Goal: Transaction & Acquisition: Book appointment/travel/reservation

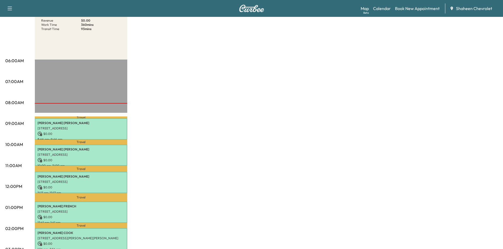
scroll to position [79, 0]
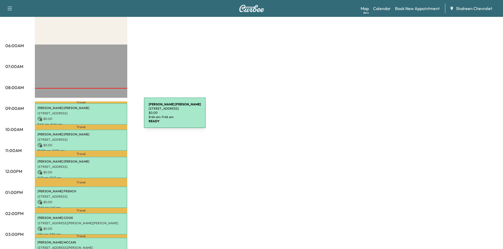
click at [104, 117] on p "$ 0.00" at bounding box center [80, 119] width 87 height 5
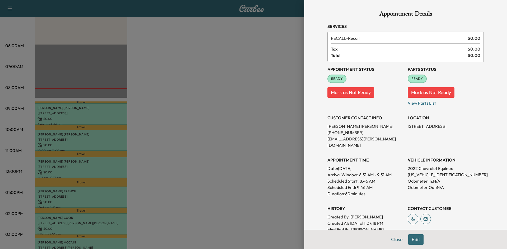
click at [189, 120] on div at bounding box center [253, 124] width 507 height 249
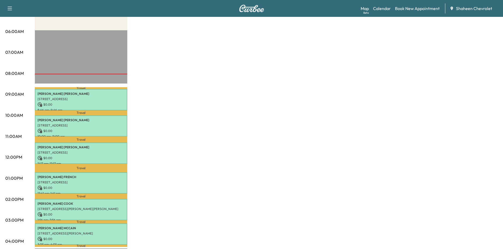
scroll to position [106, 0]
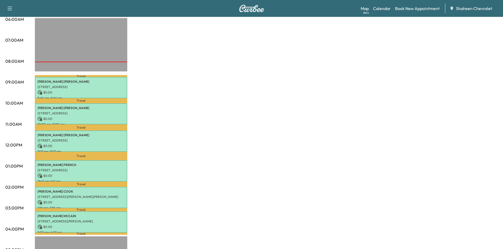
click at [289, 101] on div "MobileService+ Revenue $ 0.00 Work Time 360 mins Transit Time 93 mins Travel [P…" at bounding box center [266, 161] width 463 height 396
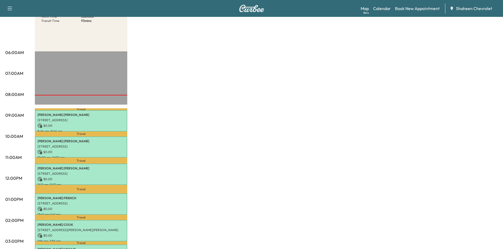
scroll to position [132, 0]
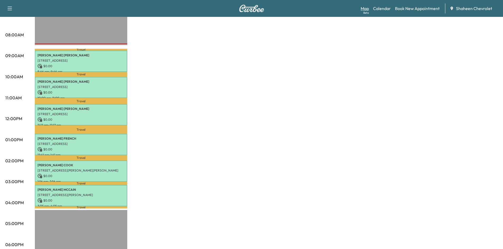
click at [366, 10] on link "Map Beta" at bounding box center [364, 8] width 8 height 6
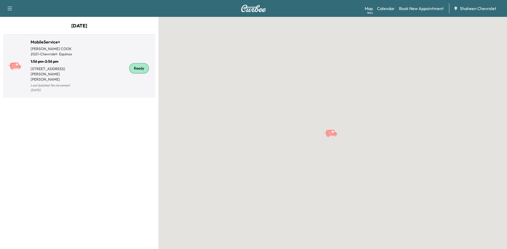
click at [96, 76] on div "Ready" at bounding box center [116, 68] width 74 height 51
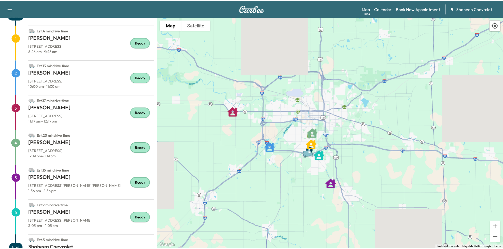
scroll to position [54, 0]
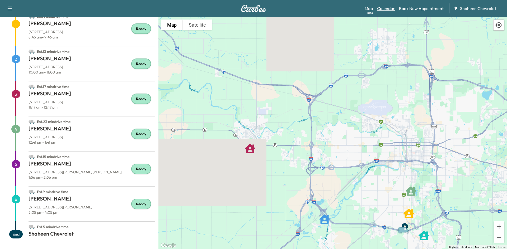
click at [387, 11] on link "Calendar" at bounding box center [386, 8] width 18 height 6
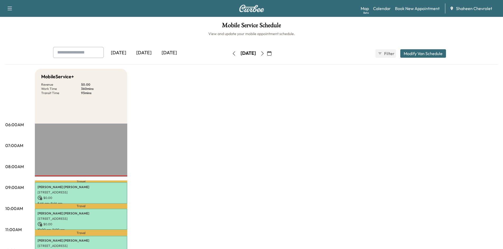
click at [274, 53] on button "button" at bounding box center [269, 53] width 9 height 8
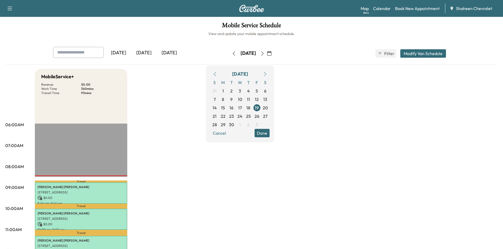
click at [264, 53] on icon "button" at bounding box center [262, 53] width 4 height 4
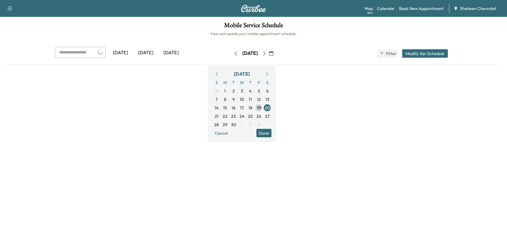
click at [269, 53] on div "[DATE]" at bounding box center [249, 53] width 37 height 8
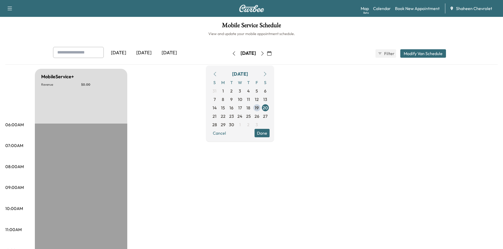
click at [267, 53] on button "button" at bounding box center [262, 53] width 9 height 8
click at [264, 53] on icon "button" at bounding box center [262, 53] width 4 height 4
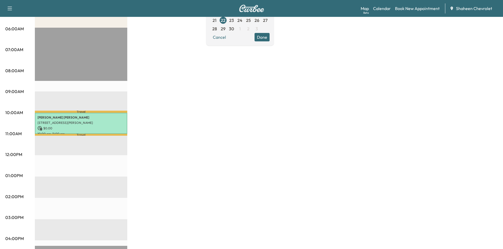
scroll to position [106, 0]
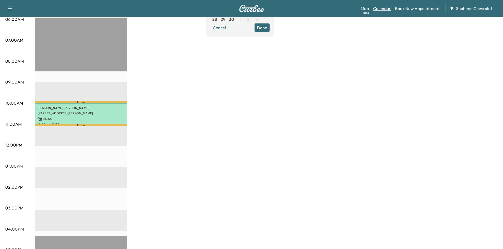
click at [387, 8] on link "Calendar" at bounding box center [382, 8] width 18 height 6
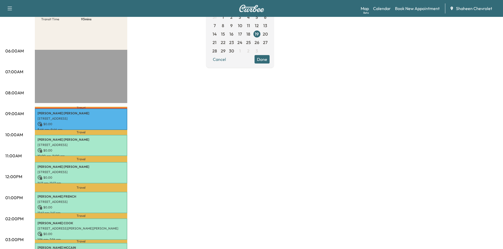
scroll to position [79, 0]
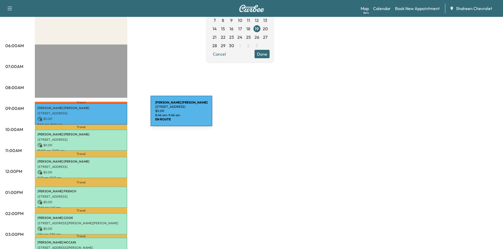
click at [111, 114] on p "[STREET_ADDRESS]" at bounding box center [80, 113] width 87 height 4
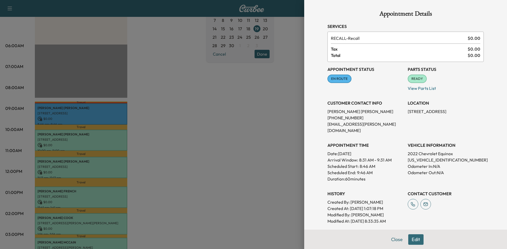
click at [247, 97] on div at bounding box center [253, 124] width 507 height 249
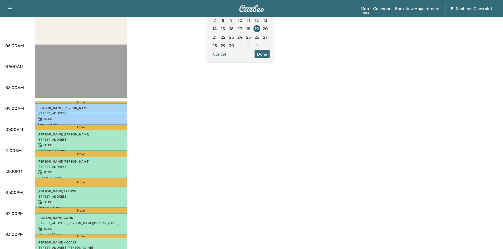
scroll to position [0, 0]
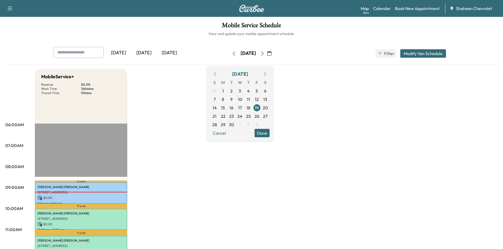
click at [264, 53] on icon "button" at bounding box center [262, 53] width 4 height 4
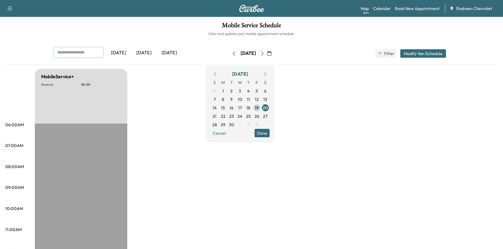
click at [263, 53] on icon "button" at bounding box center [262, 53] width 2 height 4
click at [274, 53] on button "button" at bounding box center [269, 53] width 9 height 8
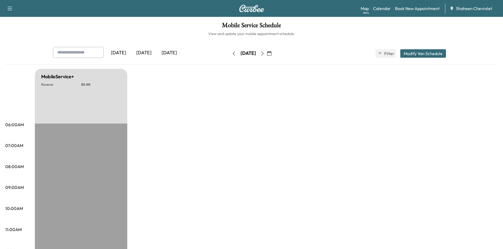
click at [264, 54] on icon "button" at bounding box center [262, 53] width 4 height 4
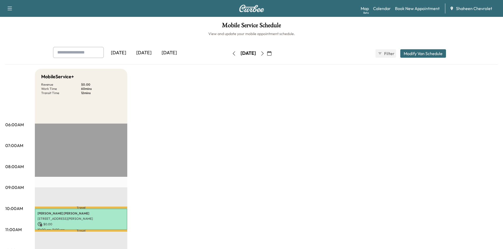
click at [264, 54] on icon "button" at bounding box center [262, 53] width 4 height 4
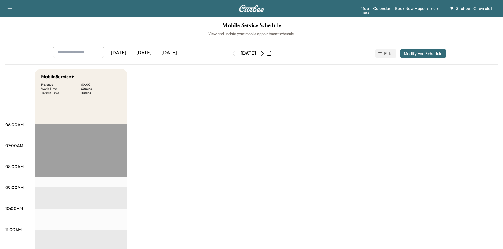
click at [264, 54] on icon "button" at bounding box center [262, 53] width 4 height 4
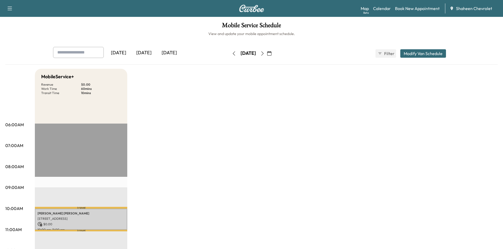
click at [264, 53] on icon "button" at bounding box center [262, 53] width 4 height 4
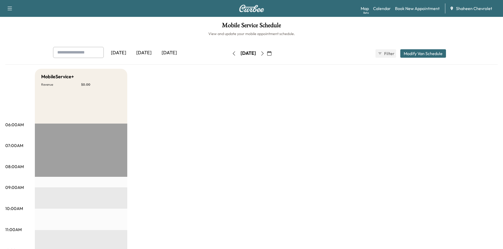
click at [263, 53] on icon "button" at bounding box center [262, 53] width 2 height 4
click at [404, 8] on link "Book New Appointment" at bounding box center [417, 8] width 45 height 6
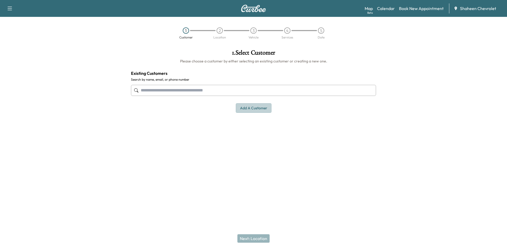
click at [246, 108] on button "Add a customer" at bounding box center [254, 108] width 36 height 10
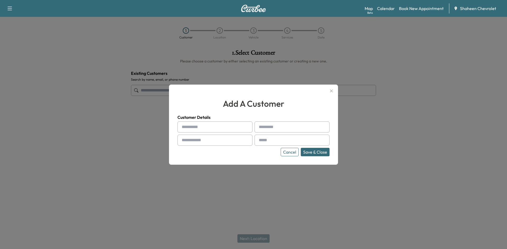
click at [197, 125] on input "text" at bounding box center [214, 127] width 75 height 11
type input "*****"
type input "****"
type input "**********"
click at [284, 139] on input "text" at bounding box center [291, 140] width 75 height 11
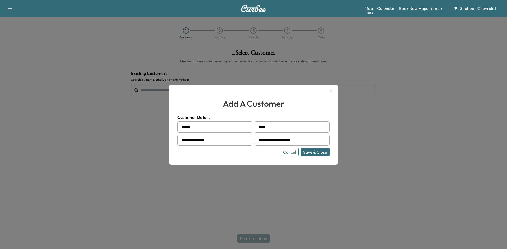
type input "**********"
click at [320, 151] on button "Save & Close" at bounding box center [315, 152] width 29 height 8
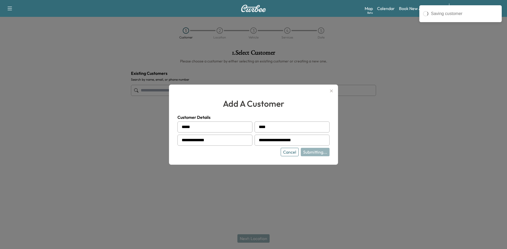
type input "**********"
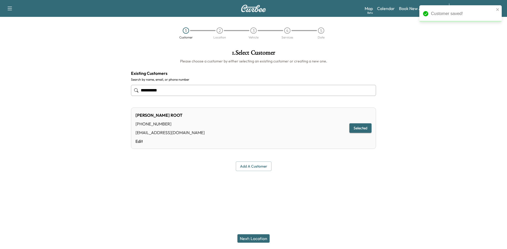
click at [251, 237] on button "Next: Location" at bounding box center [253, 239] width 32 height 8
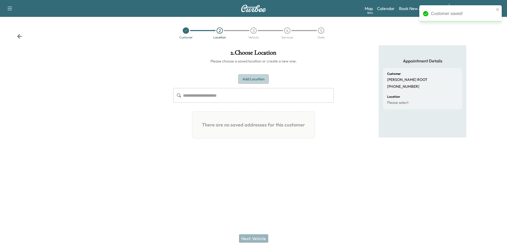
click at [251, 81] on button "Add Location" at bounding box center [253, 79] width 31 height 10
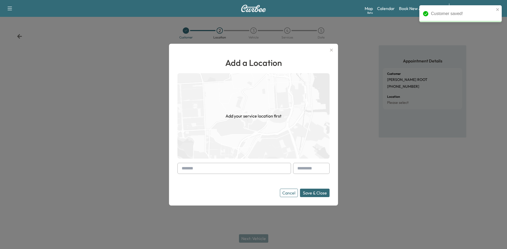
click at [196, 167] on input "text" at bounding box center [233, 168] width 113 height 11
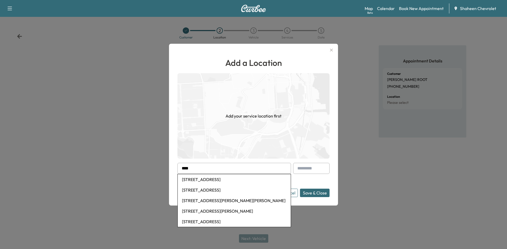
click at [205, 183] on li "[STREET_ADDRESS]" at bounding box center [234, 179] width 113 height 11
type input "**********"
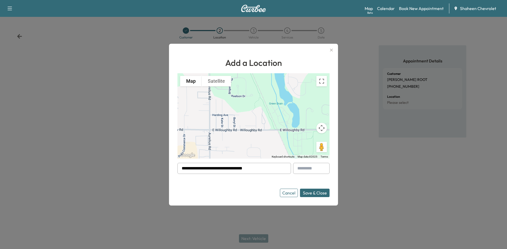
click at [309, 193] on button "Save & Close" at bounding box center [315, 193] width 30 height 8
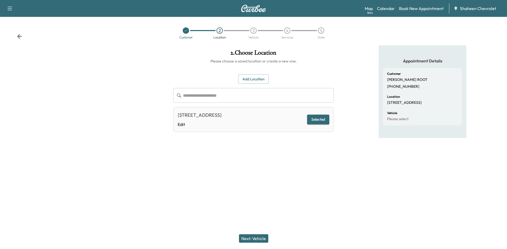
click at [258, 236] on button "Next: Vehicle" at bounding box center [253, 239] width 29 height 8
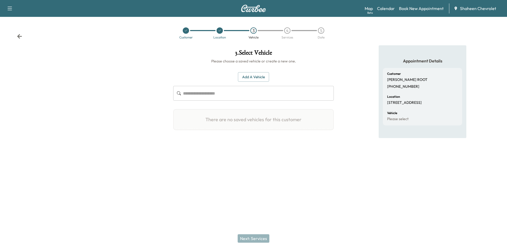
click at [248, 79] on button "Add a Vehicle" at bounding box center [253, 77] width 31 height 10
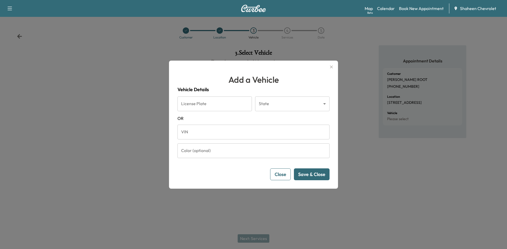
click at [204, 134] on input "VIN" at bounding box center [253, 132] width 152 height 15
paste input "**********"
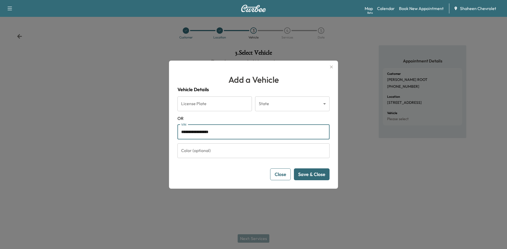
type input "**********"
click at [314, 174] on button "Save & Close" at bounding box center [312, 175] width 36 height 12
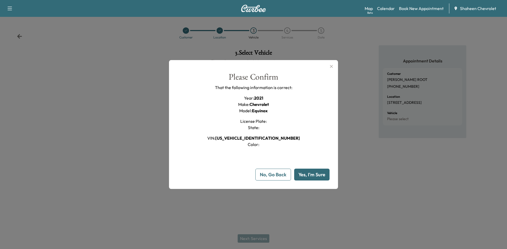
click at [310, 178] on button "Yes, I'm Sure" at bounding box center [311, 175] width 35 height 12
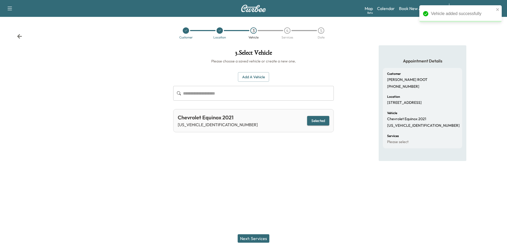
click at [256, 236] on button "Next: Services" at bounding box center [253, 239] width 32 height 8
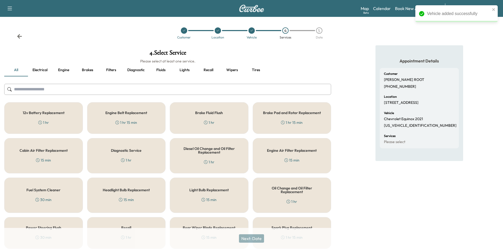
click at [56, 90] on input "text" at bounding box center [167, 89] width 327 height 11
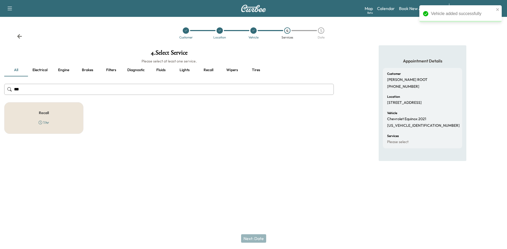
type input "***"
click at [58, 121] on div "Recall 1 hr" at bounding box center [43, 118] width 79 height 32
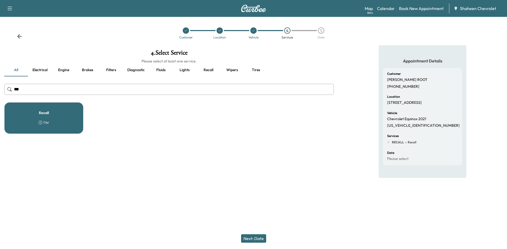
click at [249, 241] on button "Next: Date" at bounding box center [253, 239] width 25 height 8
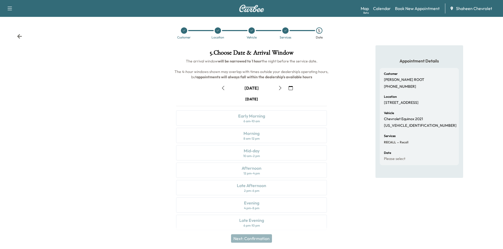
click at [278, 87] on icon "button" at bounding box center [280, 88] width 4 height 4
click at [288, 87] on icon "button" at bounding box center [290, 88] width 4 height 4
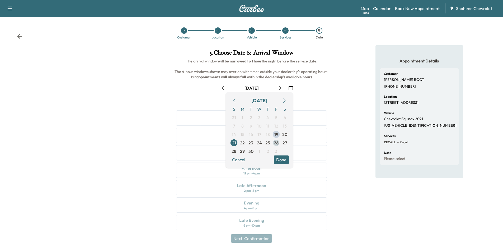
click at [274, 143] on span "26" at bounding box center [276, 143] width 5 height 6
click at [129, 158] on div at bounding box center [84, 140] width 168 height 191
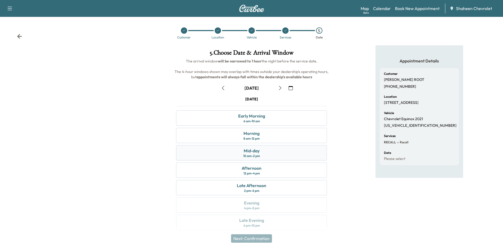
click at [224, 155] on div "Mid-day 10 am - 2 pm" at bounding box center [251, 152] width 151 height 15
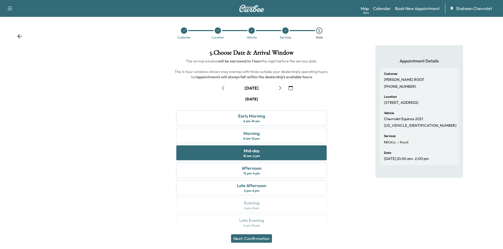
click at [259, 238] on button "Next: Confirmation" at bounding box center [251, 239] width 41 height 8
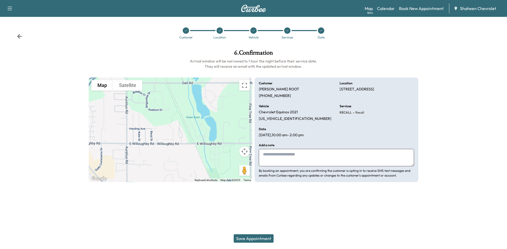
click at [248, 235] on button "Save Appointment" at bounding box center [254, 239] width 40 height 8
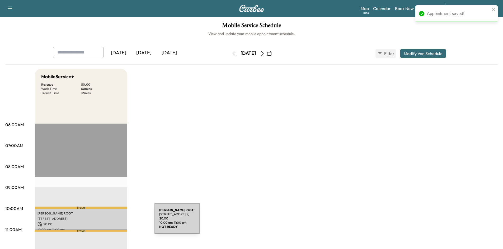
click at [115, 222] on p "$ 0.00" at bounding box center [80, 224] width 87 height 5
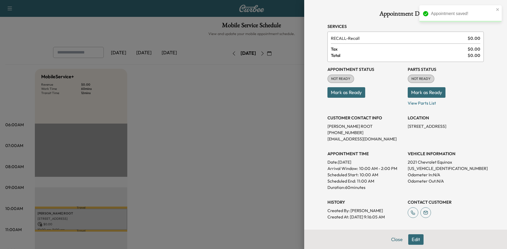
click at [352, 94] on button "Mark as Ready" at bounding box center [346, 92] width 38 height 11
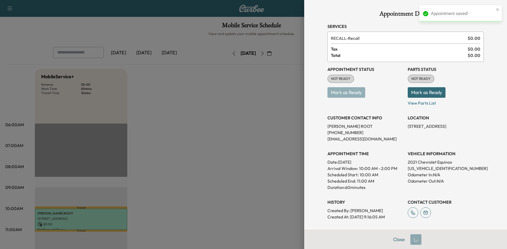
click at [420, 92] on button "Mark as Ready" at bounding box center [426, 92] width 38 height 11
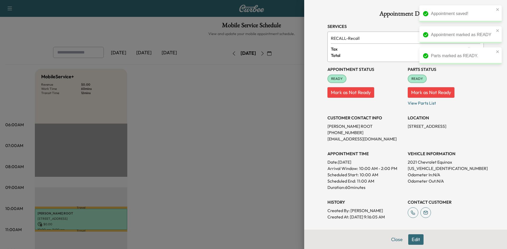
click at [283, 98] on div at bounding box center [253, 124] width 507 height 249
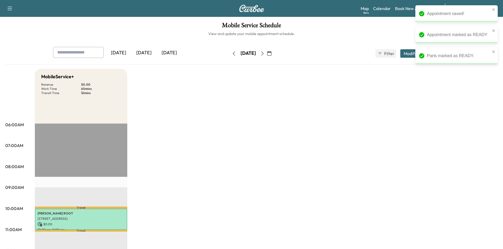
click at [232, 53] on icon "button" at bounding box center [234, 53] width 4 height 4
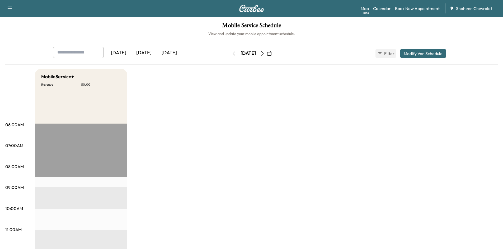
click at [232, 54] on icon "button" at bounding box center [234, 53] width 4 height 4
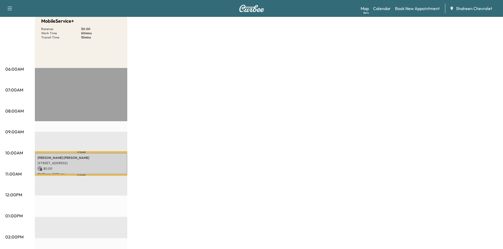
scroll to position [53, 0]
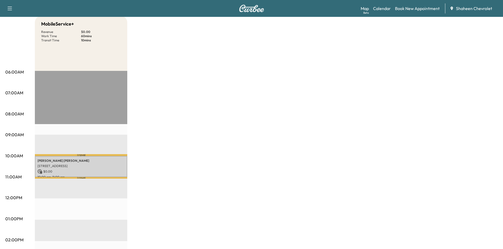
click at [114, 167] on div "[PERSON_NAME] [STREET_ADDRESS] $ 0.00 10:00 am - 11:00 am" at bounding box center [81, 166] width 92 height 21
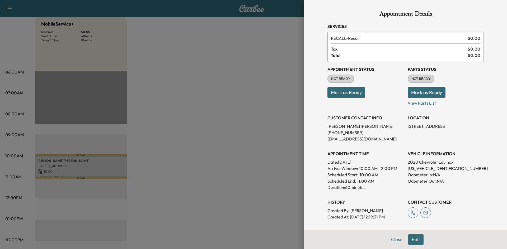
click at [354, 94] on button "Mark as Ready" at bounding box center [346, 92] width 38 height 11
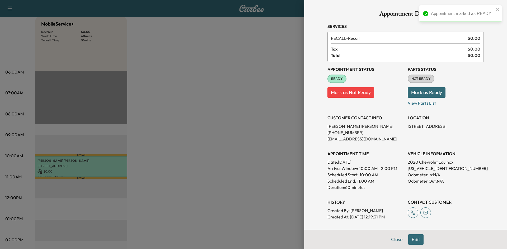
click at [430, 92] on button "Mark as Ready" at bounding box center [426, 92] width 38 height 11
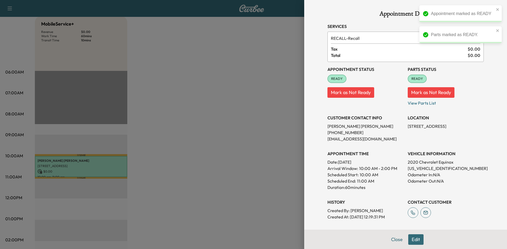
click at [232, 124] on div at bounding box center [253, 124] width 507 height 249
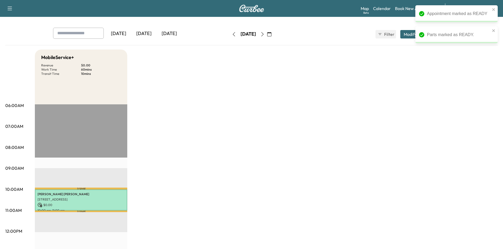
scroll to position [0, 0]
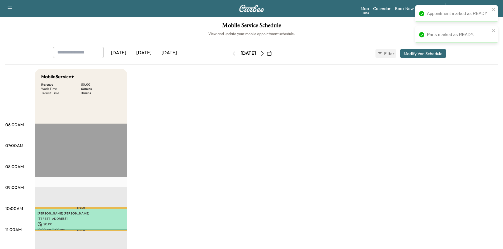
click at [232, 54] on icon "button" at bounding box center [234, 53] width 4 height 4
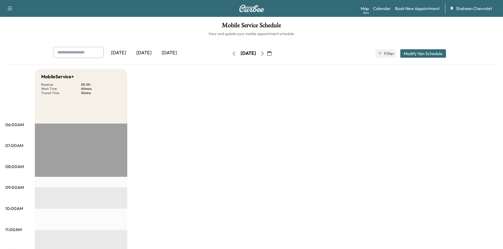
click at [229, 51] on button "button" at bounding box center [233, 53] width 9 height 8
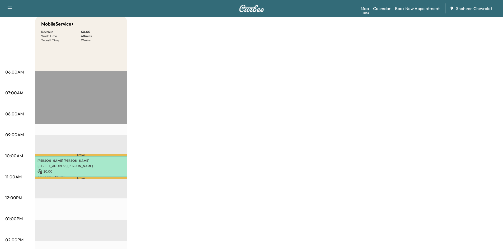
scroll to position [26, 0]
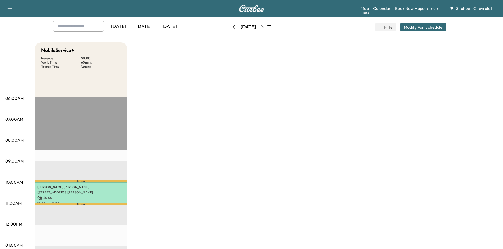
click at [264, 27] on icon "button" at bounding box center [262, 27] width 4 height 4
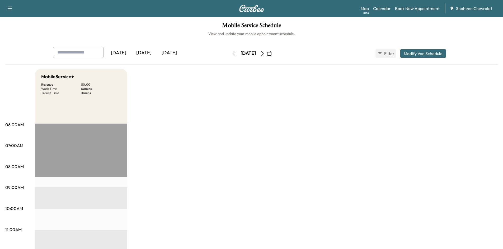
click at [264, 53] on icon "button" at bounding box center [262, 53] width 4 height 4
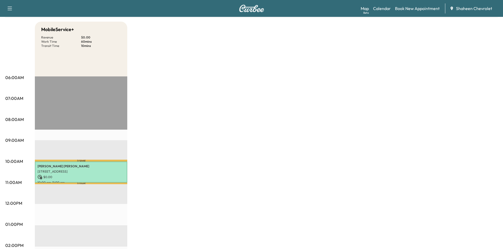
scroll to position [26, 0]
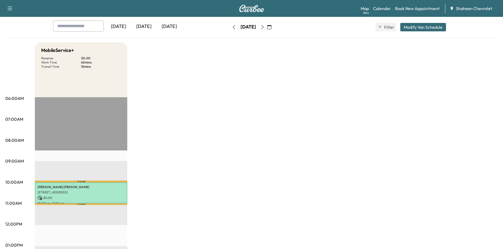
click at [263, 29] on icon "button" at bounding box center [262, 27] width 2 height 4
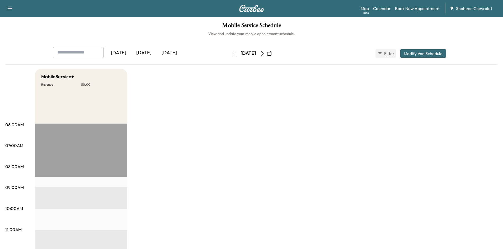
click at [264, 54] on icon "button" at bounding box center [262, 53] width 4 height 4
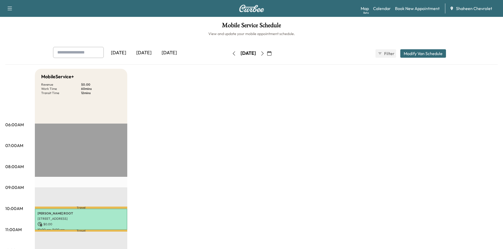
click at [274, 55] on button "button" at bounding box center [269, 53] width 9 height 8
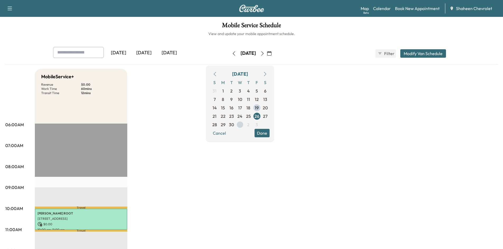
click at [244, 125] on span "1" at bounding box center [240, 125] width 8 height 8
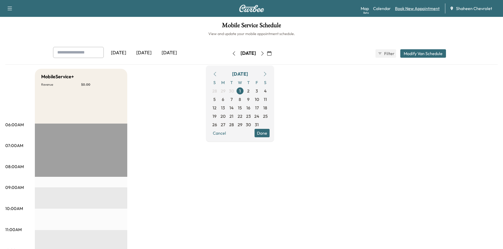
click at [415, 11] on link "Book New Appointment" at bounding box center [417, 8] width 45 height 6
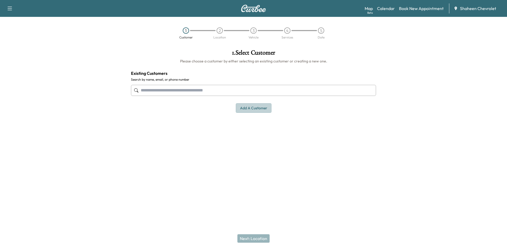
click at [246, 108] on button "Add a customer" at bounding box center [254, 108] width 36 height 10
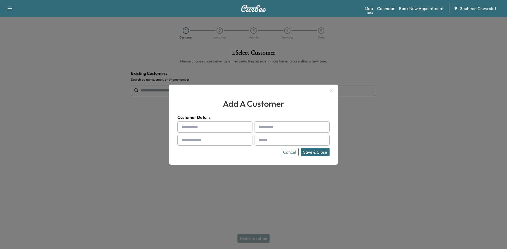
click at [205, 127] on input "text" at bounding box center [214, 127] width 75 height 11
type input "*********"
type input "****"
type input "**********"
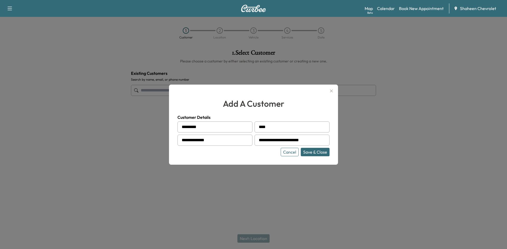
type input "**********"
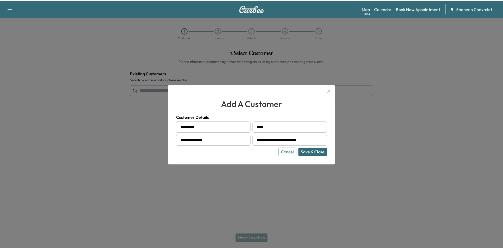
scroll to position [0, 0]
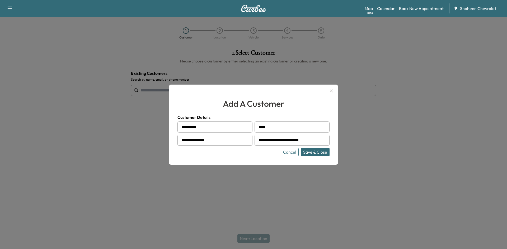
click at [308, 152] on button "Save & Close" at bounding box center [315, 152] width 29 height 8
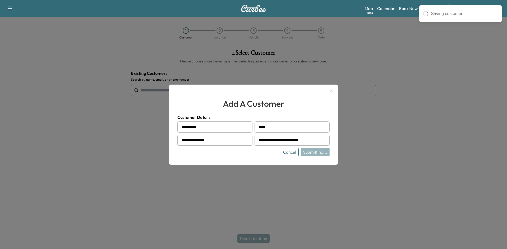
type input "**********"
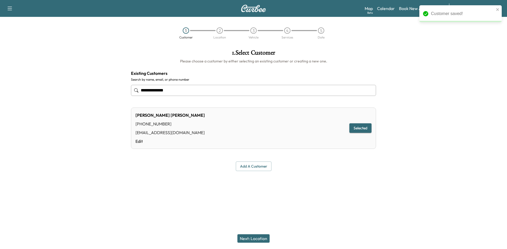
click at [253, 237] on button "Next: Location" at bounding box center [253, 239] width 32 height 8
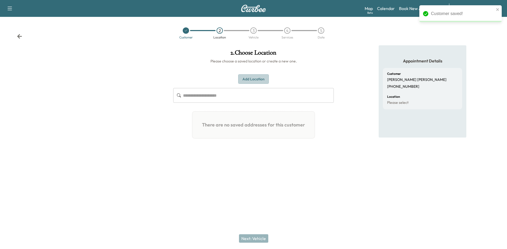
click at [252, 77] on button "Add Location" at bounding box center [253, 79] width 31 height 10
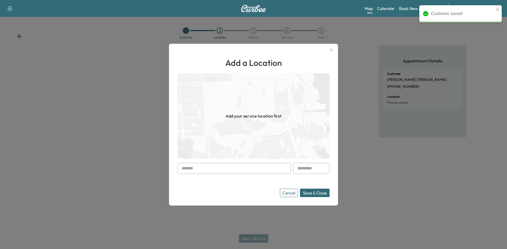
click at [198, 168] on input "text" at bounding box center [233, 168] width 113 height 11
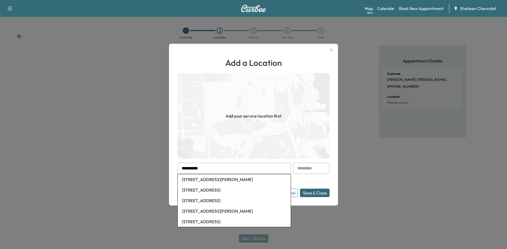
click at [222, 179] on li "[STREET_ADDRESS][PERSON_NAME]" at bounding box center [234, 179] width 113 height 11
type input "**********"
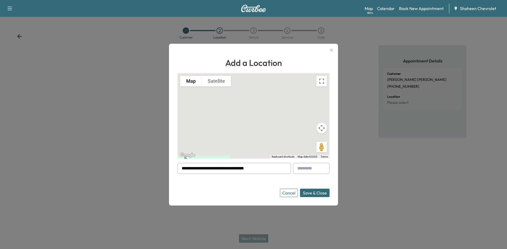
click at [313, 193] on button "Save & Close" at bounding box center [315, 193] width 30 height 8
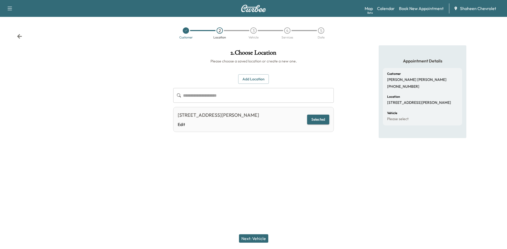
click at [254, 240] on button "Next: Vehicle" at bounding box center [253, 239] width 29 height 8
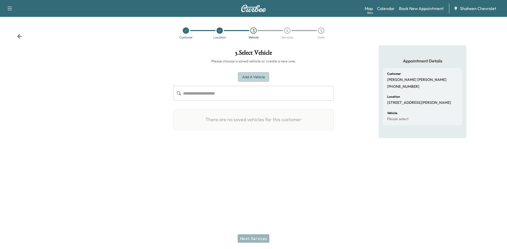
click at [259, 80] on button "Add a Vehicle" at bounding box center [253, 77] width 31 height 10
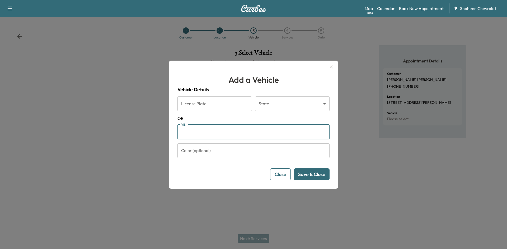
paste input "**********"
type input "**********"
click at [308, 179] on button "Save & Close" at bounding box center [312, 175] width 36 height 12
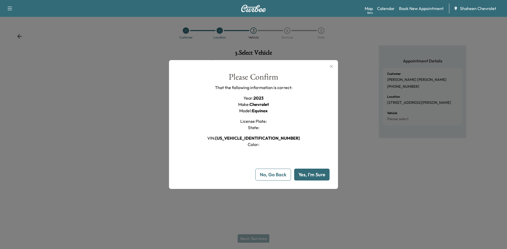
click at [305, 179] on button "Yes, I'm Sure" at bounding box center [311, 175] width 35 height 12
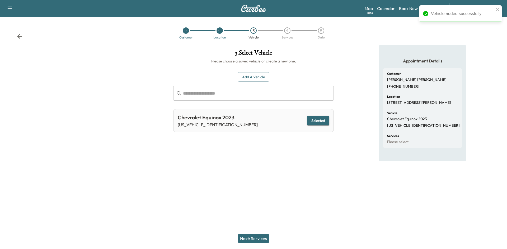
click at [262, 239] on button "Next: Services" at bounding box center [253, 239] width 32 height 8
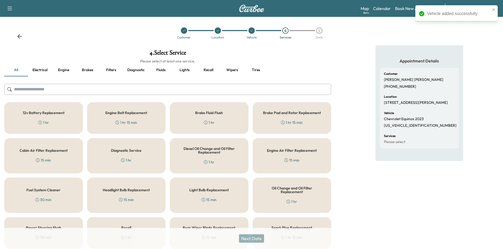
click at [39, 87] on input "text" at bounding box center [167, 89] width 327 height 11
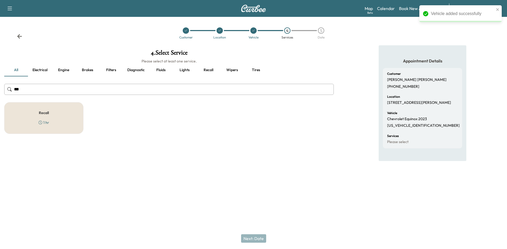
type input "***"
click at [68, 118] on div "Recall 1 hr" at bounding box center [43, 118] width 79 height 32
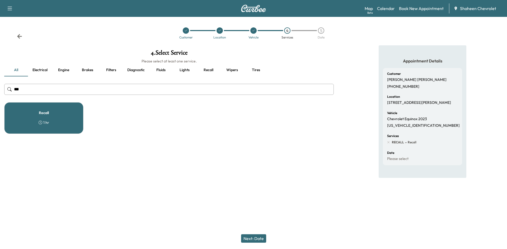
click at [254, 240] on button "Next: Date" at bounding box center [253, 239] width 25 height 8
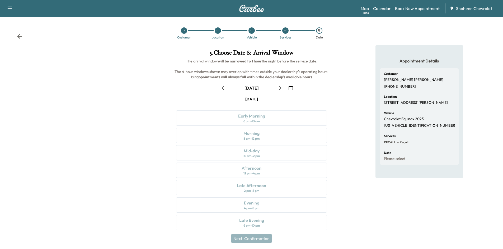
click at [291, 87] on icon "button" at bounding box center [290, 88] width 4 height 4
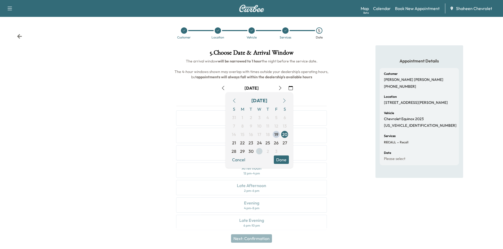
click at [258, 151] on span "1" at bounding box center [259, 151] width 8 height 8
click at [283, 161] on button "Done" at bounding box center [281, 160] width 15 height 8
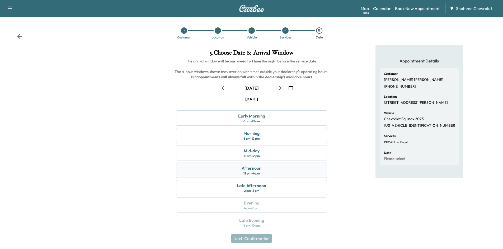
click at [272, 174] on div "Afternoon 12 pm - 4 pm" at bounding box center [251, 170] width 151 height 15
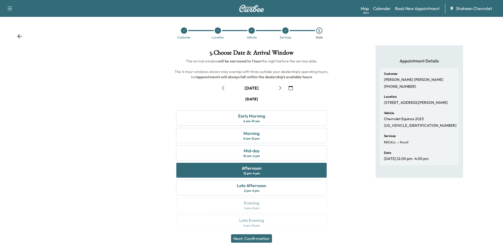
click at [262, 239] on button "Next: Confirmation" at bounding box center [251, 239] width 41 height 8
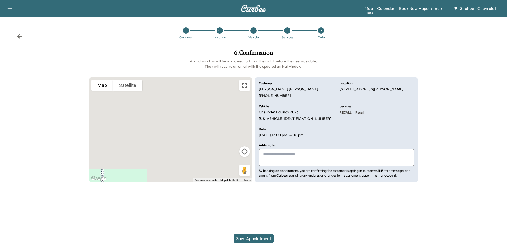
click at [261, 238] on button "Save Appointment" at bounding box center [254, 239] width 40 height 8
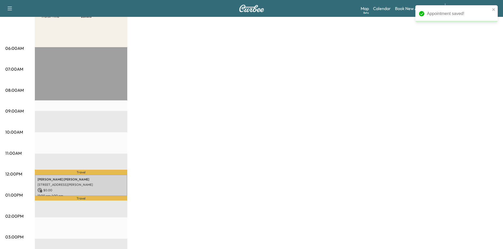
scroll to position [79, 0]
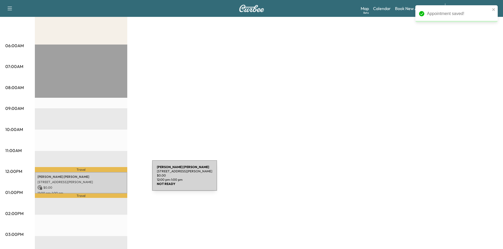
click at [112, 180] on p "[STREET_ADDRESS][PERSON_NAME]" at bounding box center [80, 182] width 87 height 4
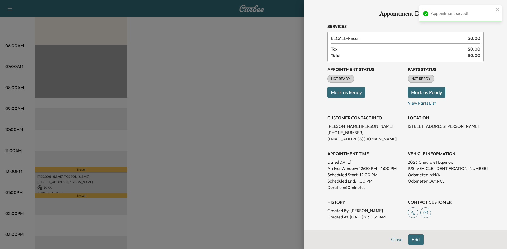
click at [333, 91] on button "Mark as Ready" at bounding box center [346, 92] width 38 height 11
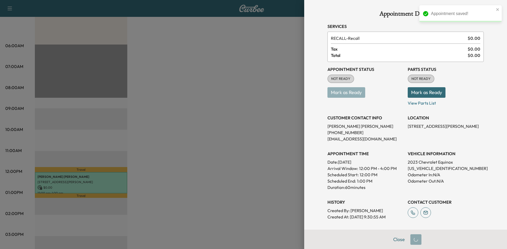
click at [413, 90] on button "Mark as Ready" at bounding box center [426, 92] width 38 height 11
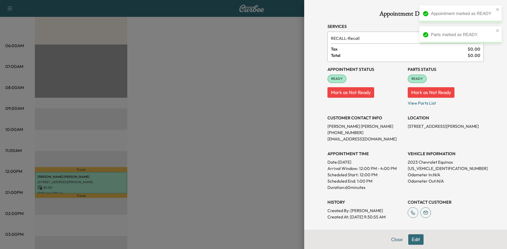
click at [261, 110] on div at bounding box center [253, 124] width 507 height 249
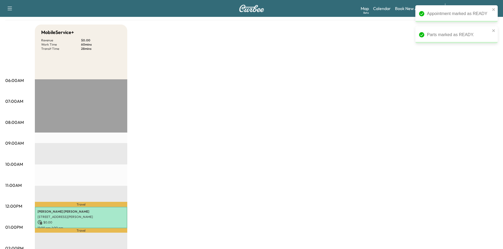
scroll to position [0, 0]
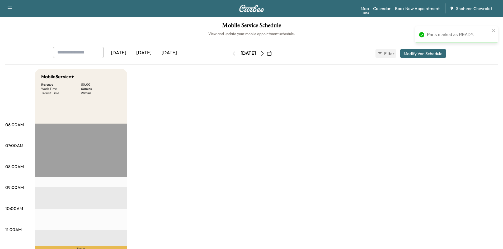
click at [151, 53] on div "[DATE]" at bounding box center [143, 53] width 25 height 12
